Goal: Task Accomplishment & Management: Complete application form

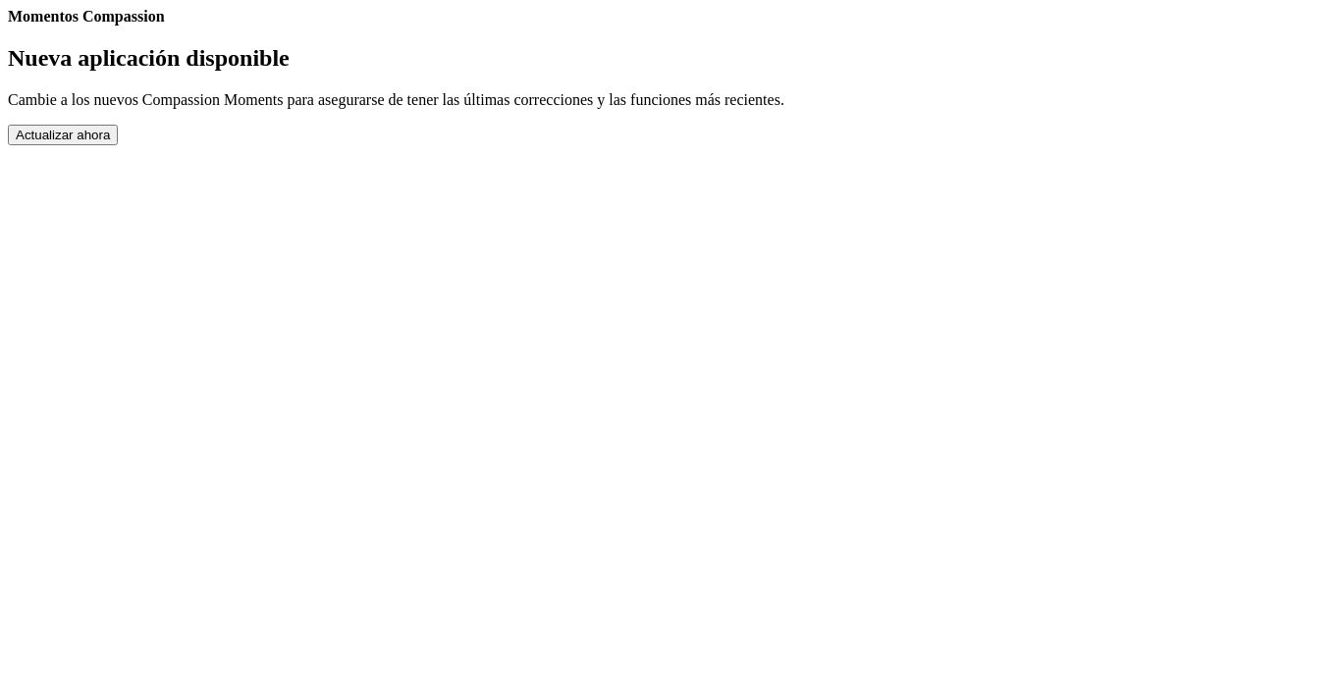
click at [118, 145] on button "Actualizar ahora" at bounding box center [63, 135] width 110 height 21
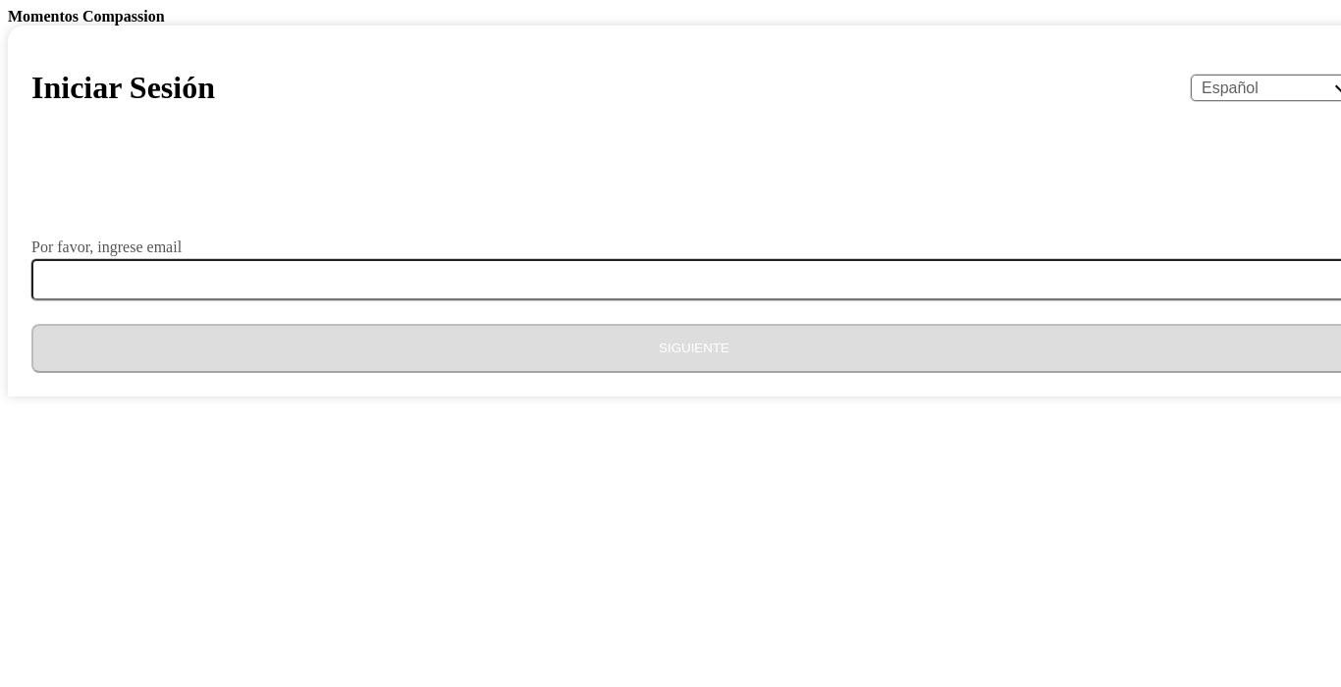
select select "es"
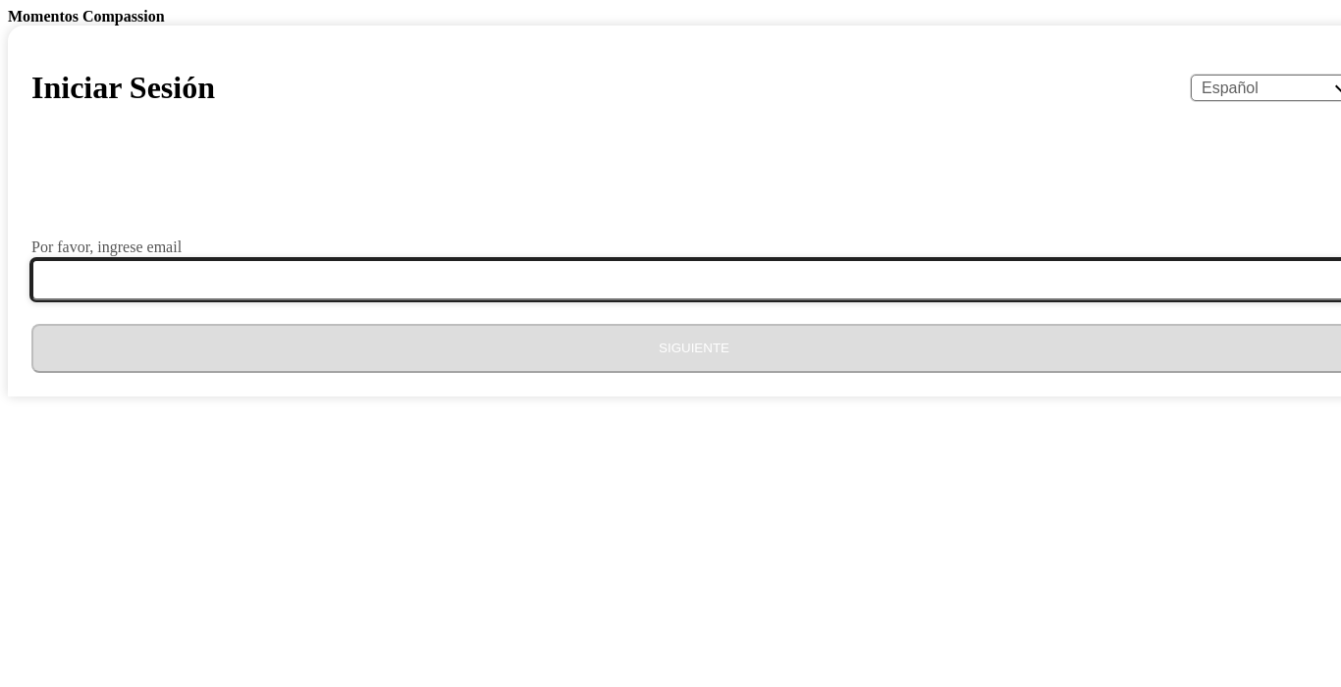
click at [581, 300] on input "Por favor, ingrese email" at bounding box center [705, 279] width 1349 height 41
type input "[EMAIL_ADDRESS][DOMAIN_NAME]"
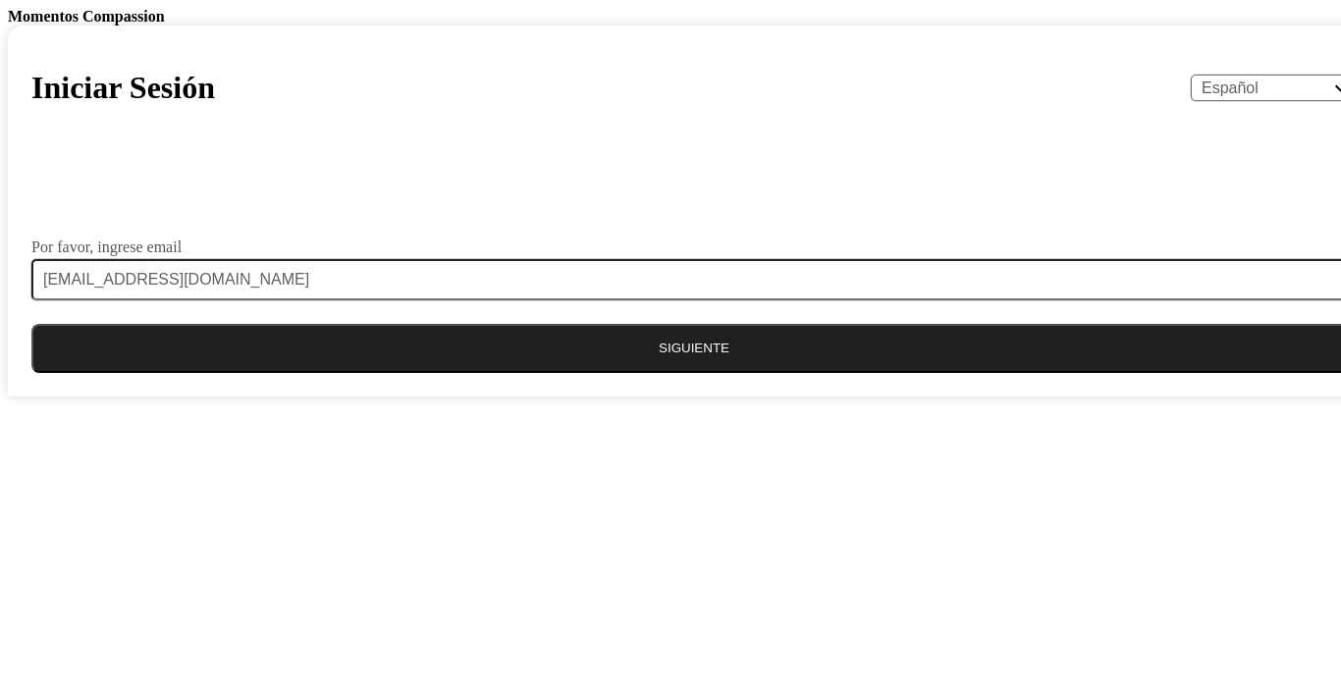
drag, startPoint x: 698, startPoint y: 604, endPoint x: 461, endPoint y: 582, distance: 237.6
click at [699, 373] on button "Siguiente" at bounding box center [694, 348] width 1326 height 49
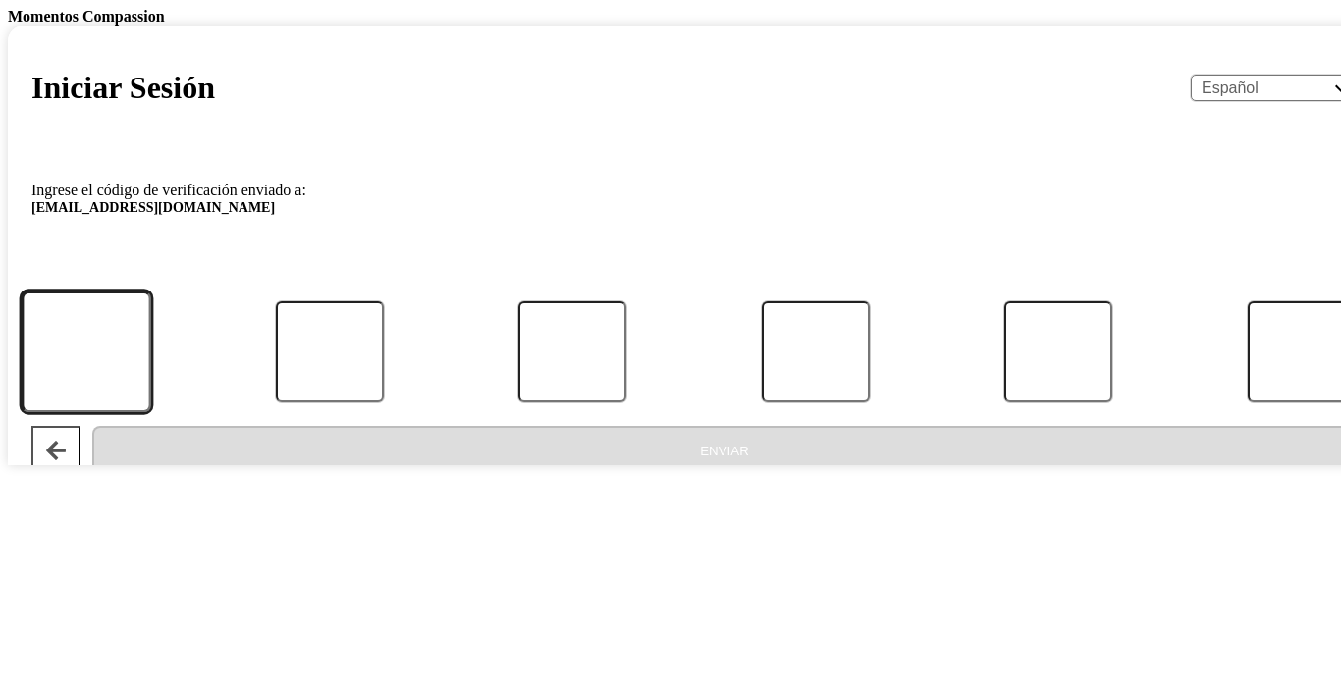
click at [151, 413] on input "Código" at bounding box center [87, 353] width 130 height 122
type input "6"
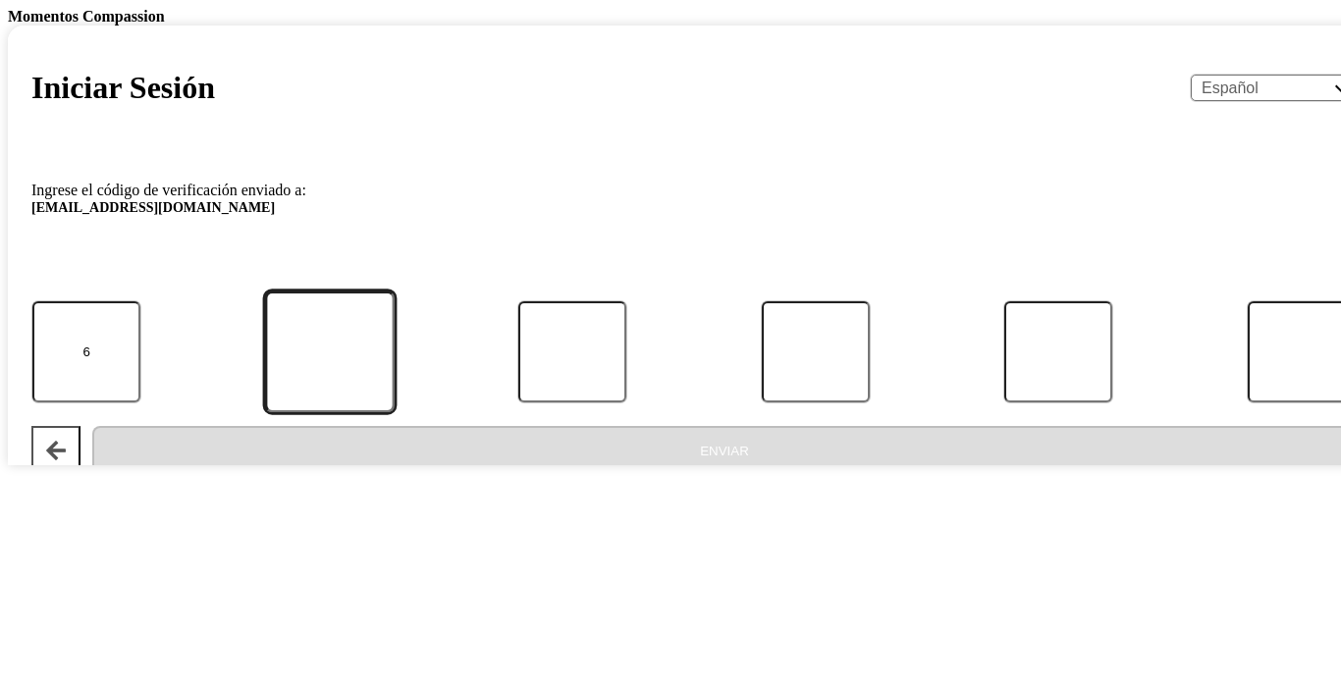
type input "7"
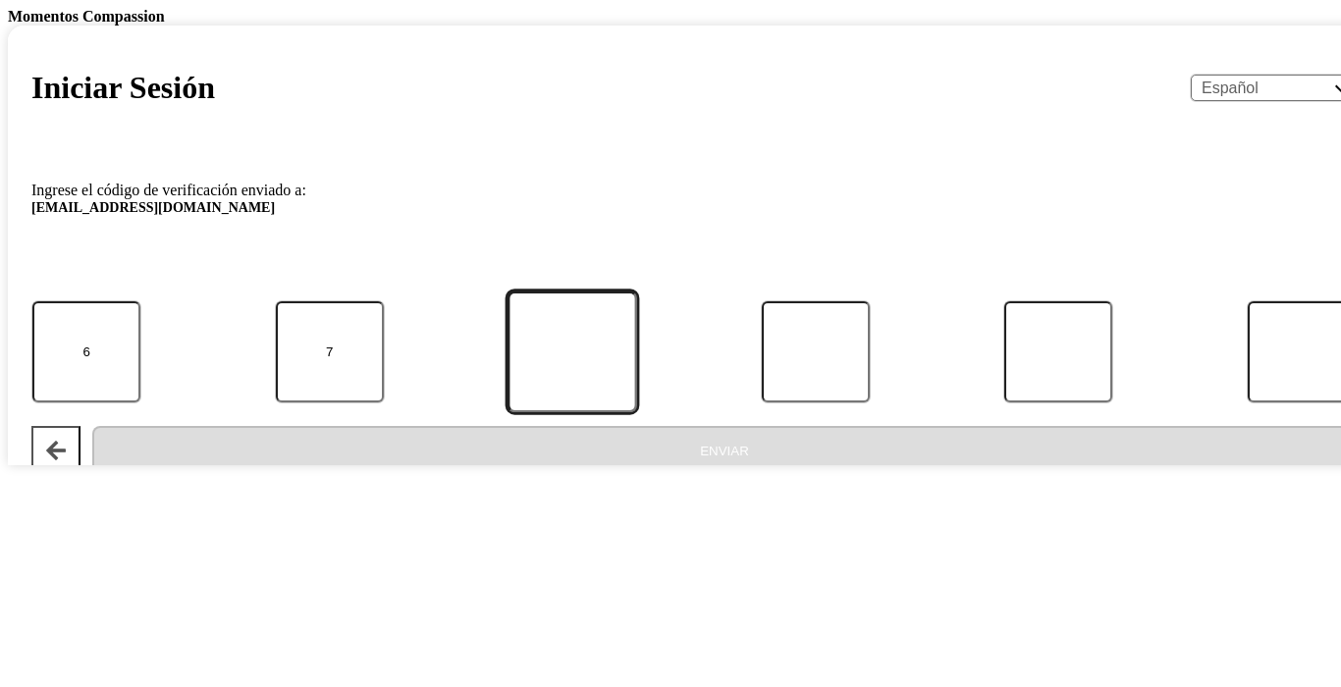
type input "2"
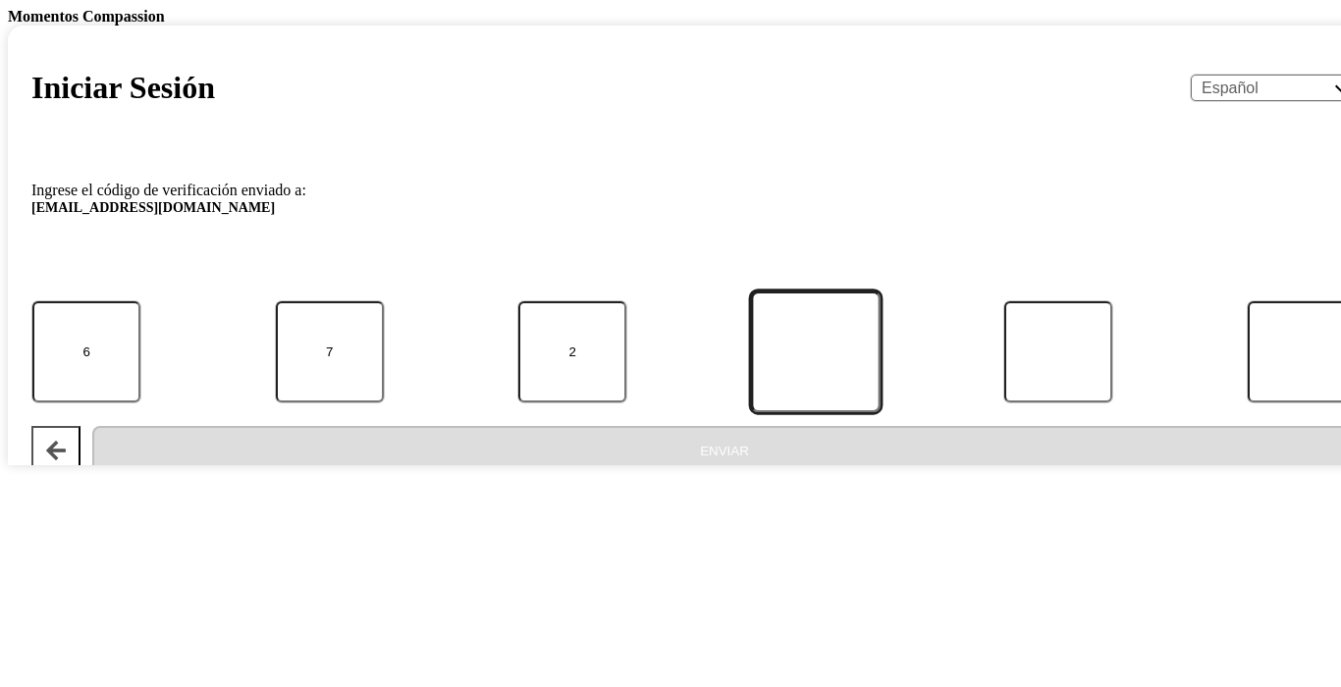
type input "6"
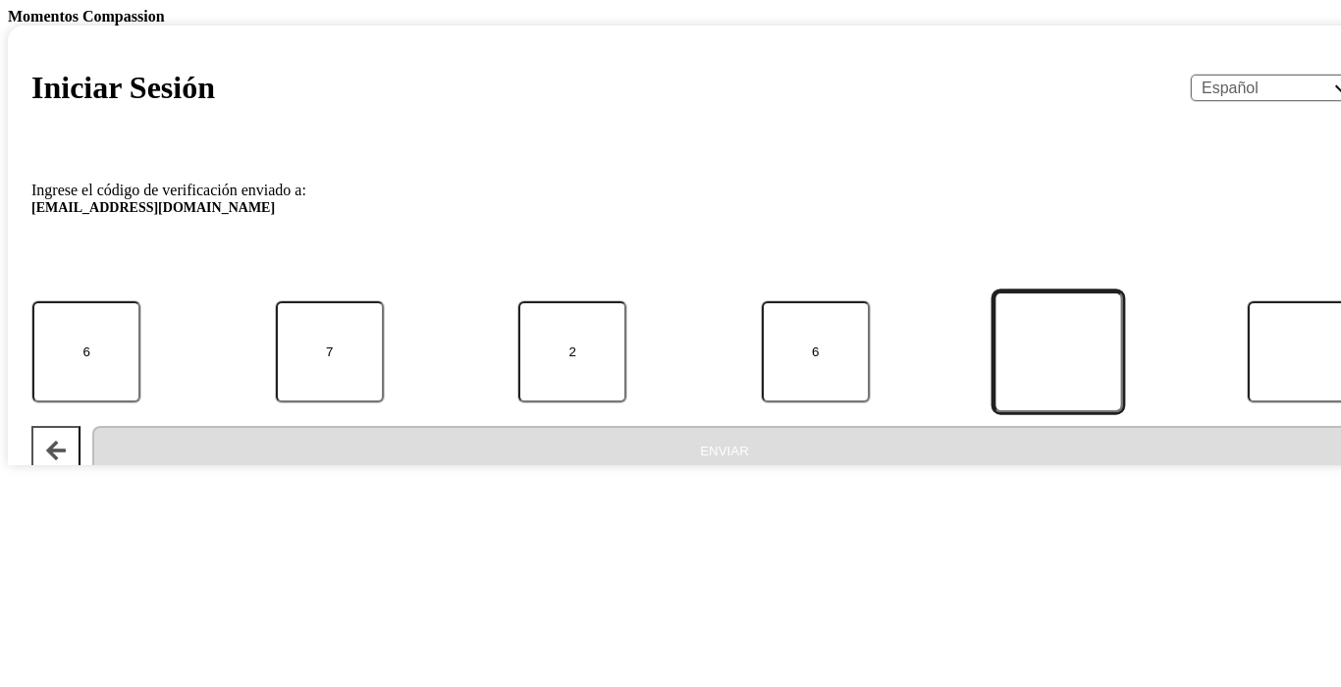
type input "1"
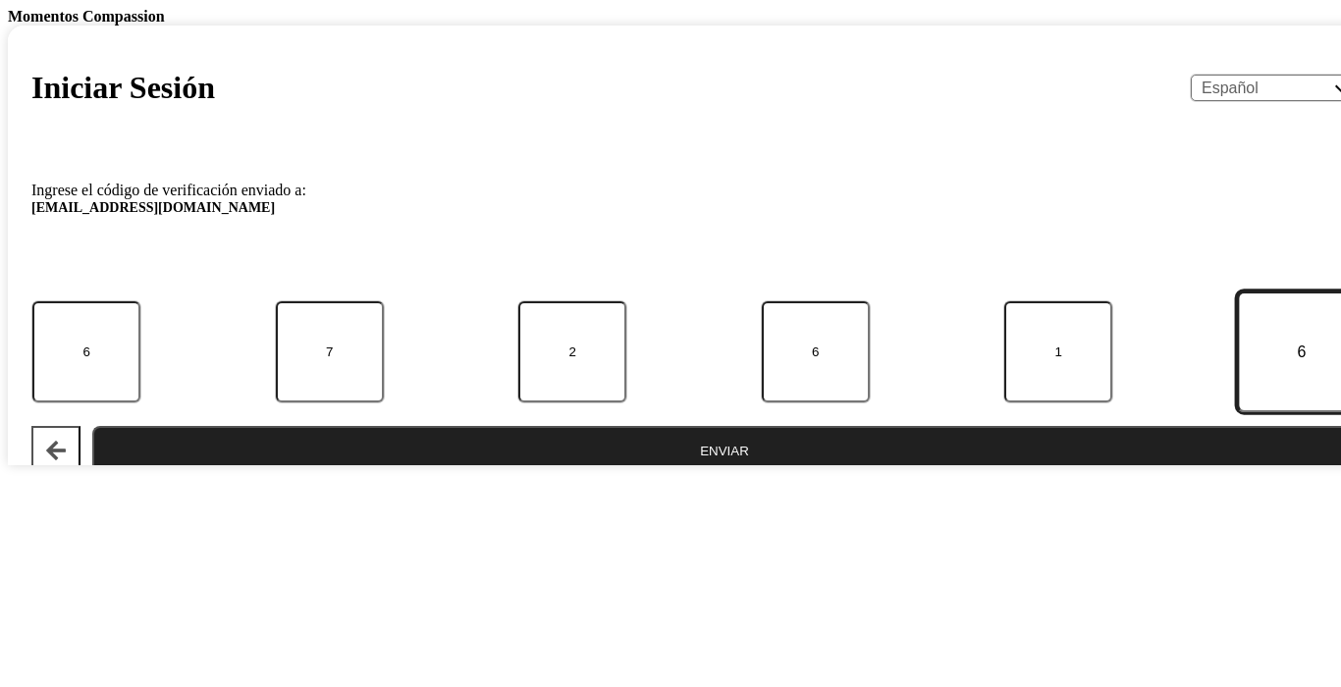
type input "6"
click at [702, 475] on button "Enviar" at bounding box center [724, 450] width 1265 height 49
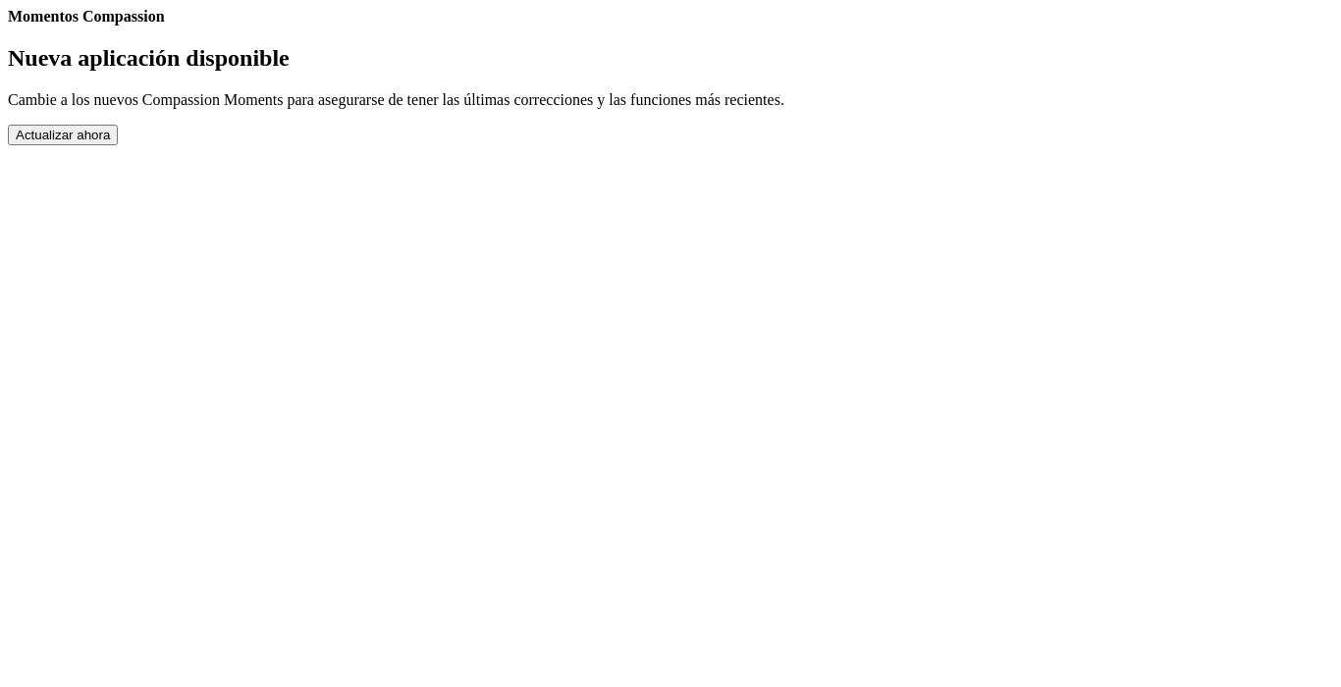
click at [118, 145] on button "Actualizar ahora" at bounding box center [63, 135] width 110 height 21
